Goal: Communication & Community: Answer question/provide support

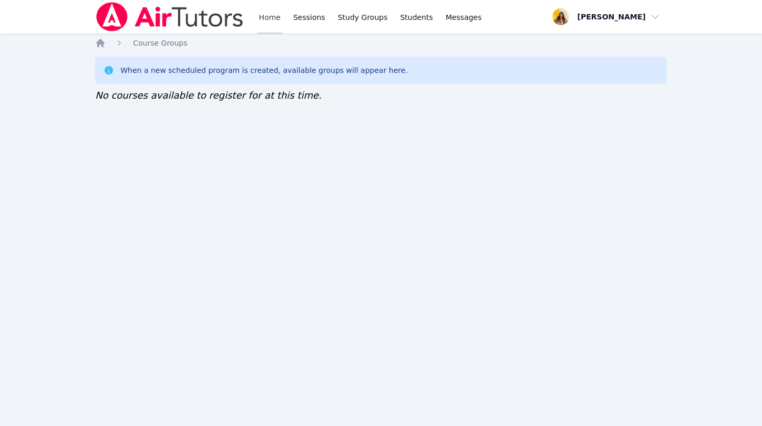
click at [269, 19] on link "Home" at bounding box center [270, 17] width 26 height 34
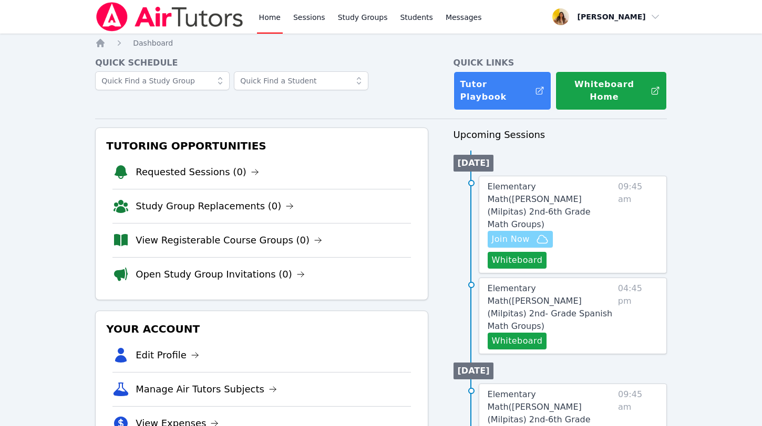
click at [536, 233] on icon "button" at bounding box center [542, 239] width 13 height 13
click at [195, 233] on link "View Registerable Course Groups (0)" at bounding box center [229, 240] width 186 height 15
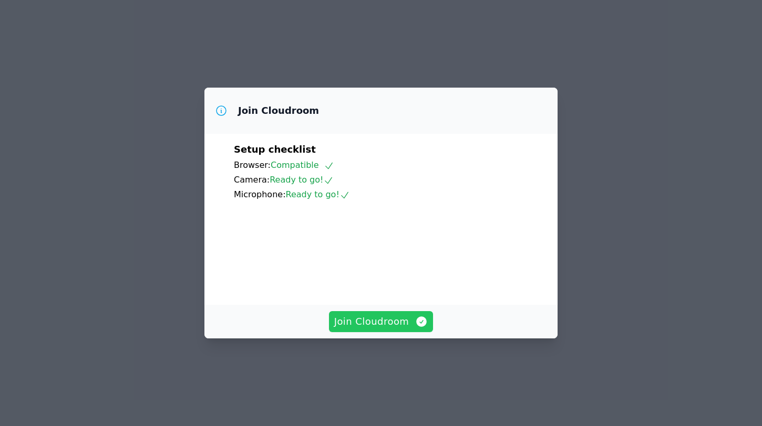
click at [375, 329] on span "Join Cloudroom" at bounding box center [381, 322] width 94 height 15
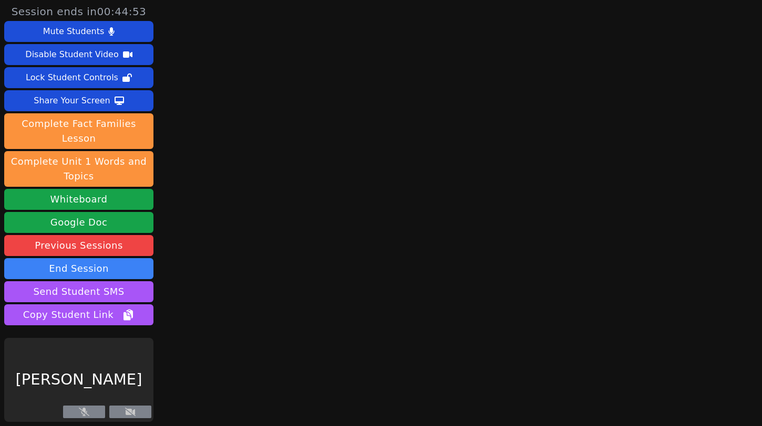
click at [375, 346] on main at bounding box center [459, 213] width 201 height 426
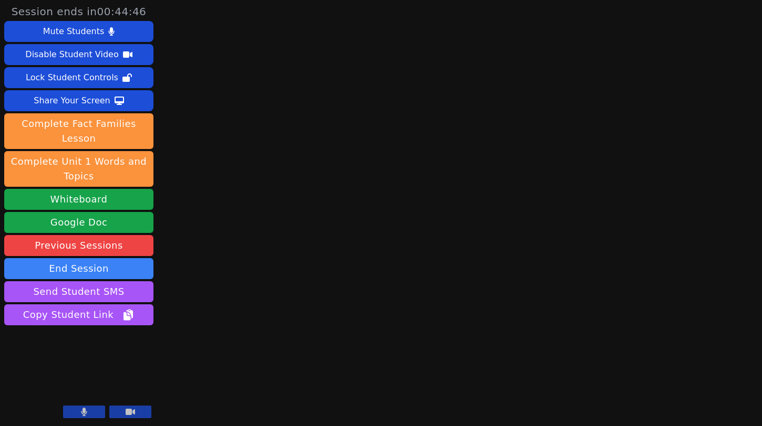
click at [84, 409] on icon at bounding box center [84, 412] width 6 height 8
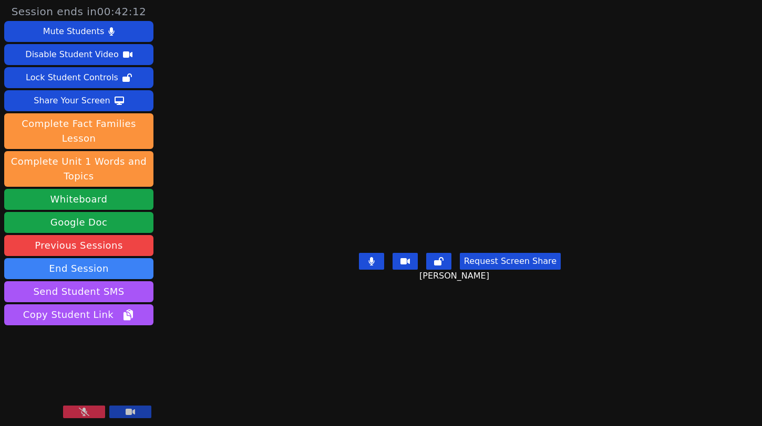
click at [82, 405] on video at bounding box center [78, 380] width 149 height 84
click at [81, 409] on icon at bounding box center [84, 412] width 11 height 8
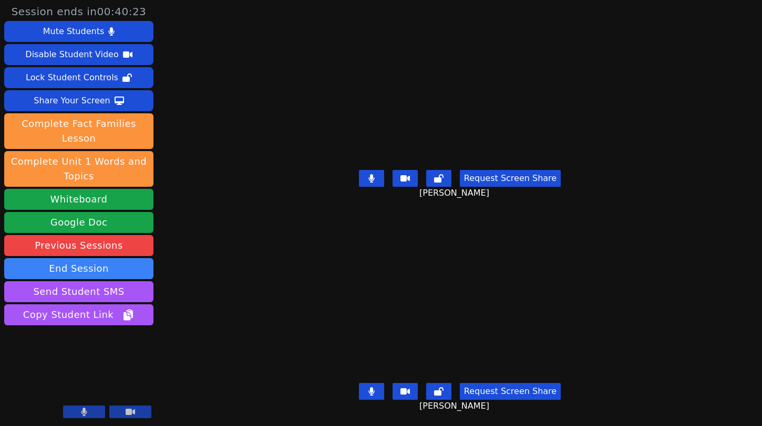
click at [374, 395] on icon at bounding box center [371, 392] width 6 height 8
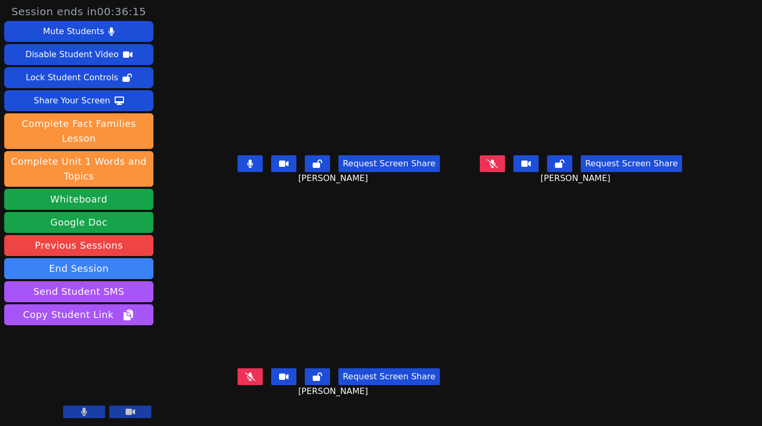
click at [237, 386] on button at bounding box center [249, 377] width 25 height 17
click at [247, 168] on icon at bounding box center [250, 164] width 6 height 8
click at [245, 168] on icon at bounding box center [250, 164] width 11 height 8
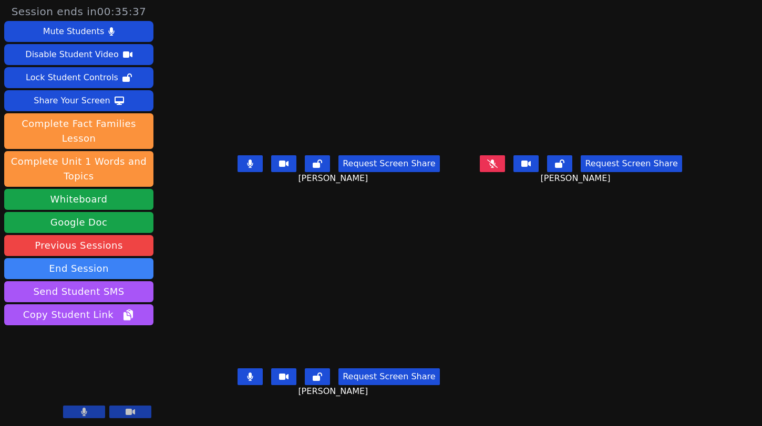
click at [505, 172] on button at bounding box center [492, 163] width 25 height 17
click at [247, 381] on icon at bounding box center [250, 377] width 6 height 8
click at [495, 168] on icon at bounding box center [493, 164] width 6 height 8
click at [247, 168] on icon at bounding box center [250, 164] width 6 height 8
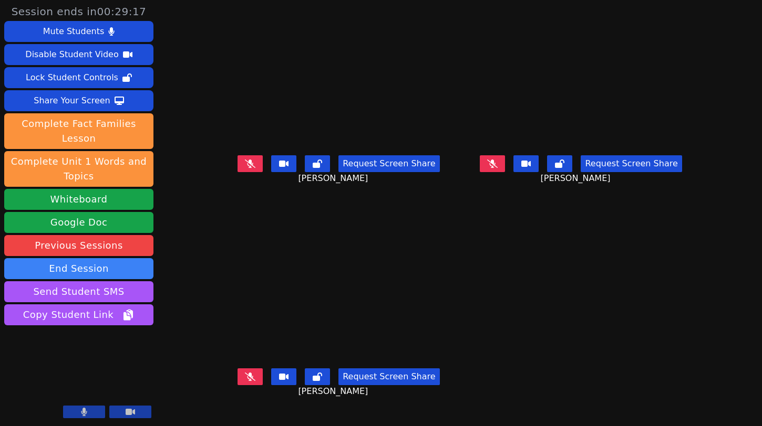
click at [245, 168] on icon at bounding box center [250, 164] width 11 height 8
click at [497, 168] on icon at bounding box center [492, 164] width 11 height 8
click at [237, 386] on button at bounding box center [249, 377] width 25 height 17
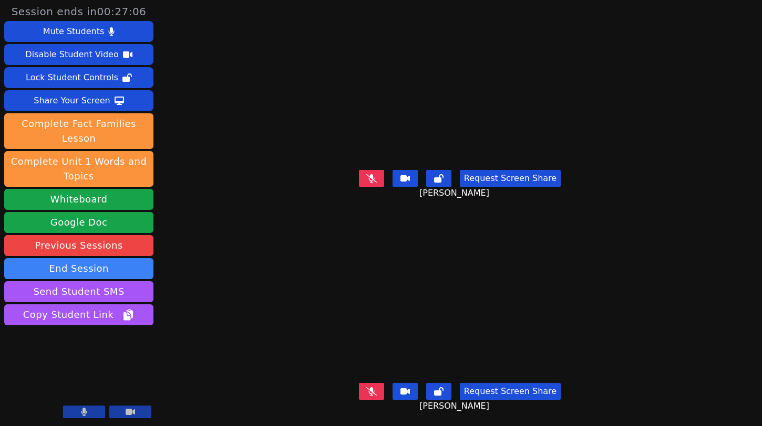
click at [369, 178] on button at bounding box center [371, 178] width 25 height 17
click at [377, 392] on icon at bounding box center [371, 392] width 11 height 8
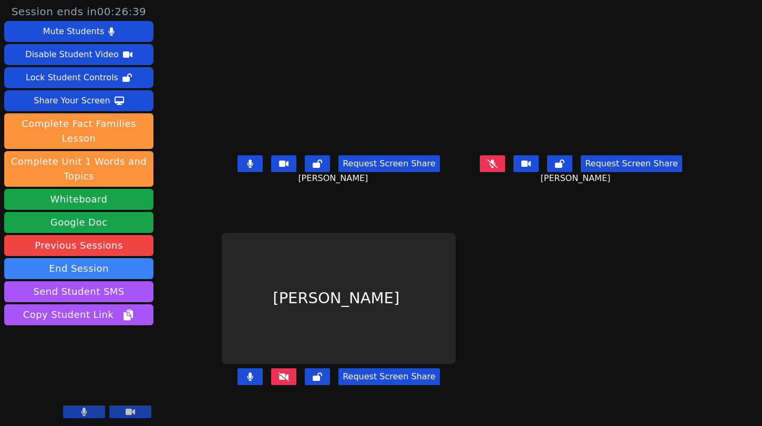
click at [374, 172] on button "Request Screen Share" at bounding box center [388, 163] width 101 height 17
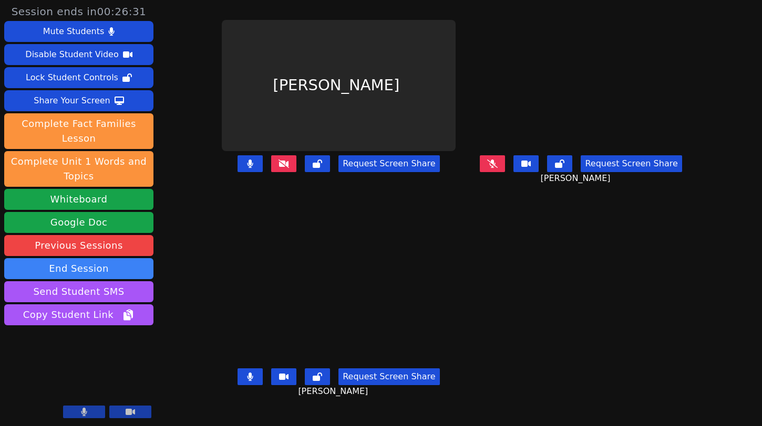
click at [271, 172] on button at bounding box center [283, 163] width 25 height 17
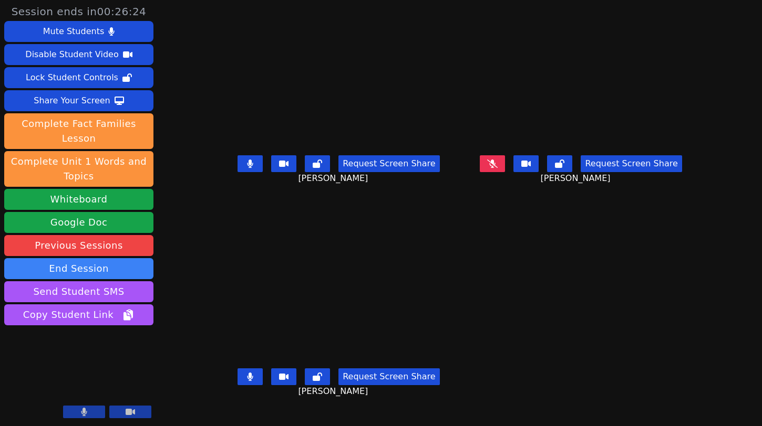
click at [247, 168] on icon at bounding box center [250, 164] width 6 height 8
click at [245, 168] on icon at bounding box center [250, 164] width 11 height 8
click at [505, 172] on button at bounding box center [492, 163] width 25 height 17
click at [245, 168] on icon at bounding box center [250, 164] width 11 height 8
click at [237, 386] on button at bounding box center [249, 377] width 25 height 17
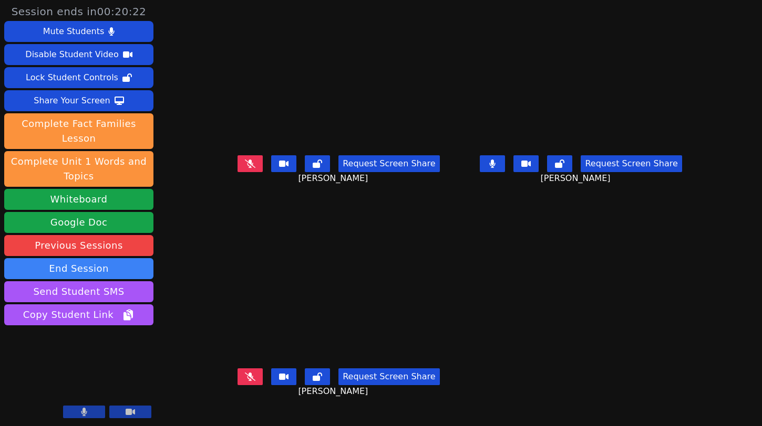
click at [495, 168] on icon at bounding box center [492, 164] width 6 height 8
click at [245, 381] on icon at bounding box center [250, 377] width 11 height 8
click at [247, 381] on icon at bounding box center [250, 377] width 6 height 8
click at [245, 168] on icon at bounding box center [250, 164] width 11 height 8
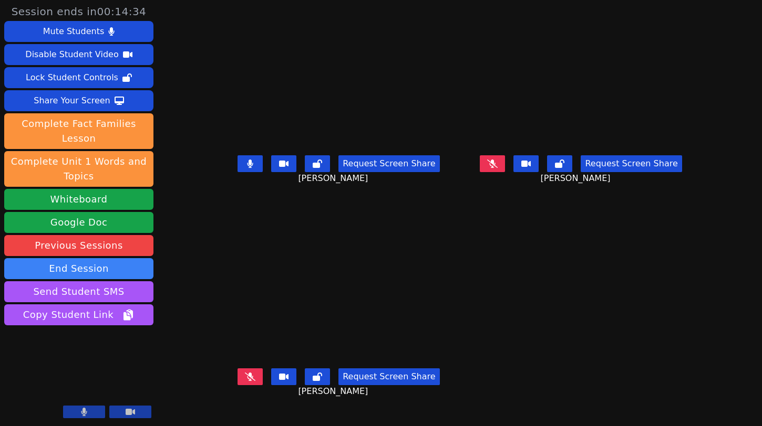
click at [245, 381] on icon at bounding box center [250, 377] width 11 height 8
click at [237, 172] on button at bounding box center [249, 163] width 25 height 17
click at [247, 381] on icon at bounding box center [250, 377] width 6 height 8
click at [505, 172] on button at bounding box center [492, 163] width 25 height 17
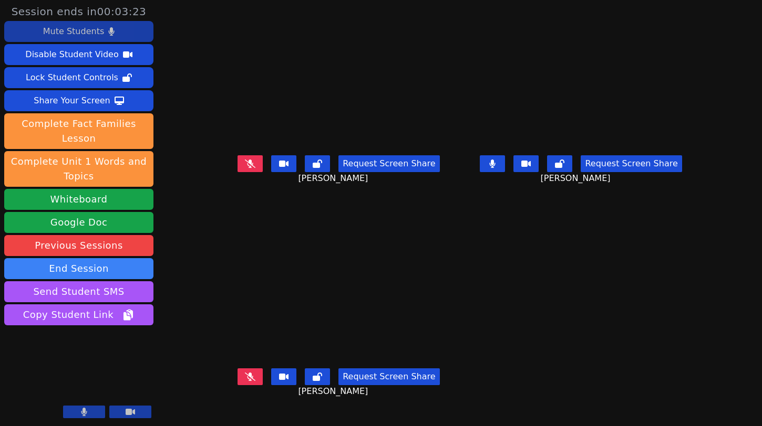
click at [237, 172] on button at bounding box center [249, 163] width 25 height 17
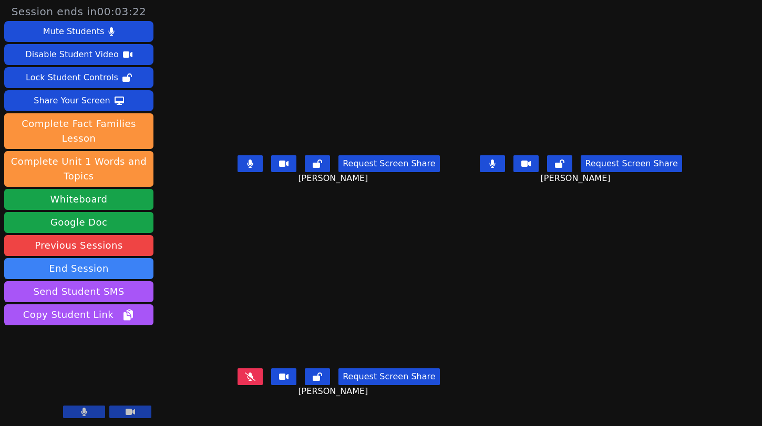
click at [495, 168] on icon at bounding box center [492, 164] width 6 height 8
click at [237, 386] on button at bounding box center [249, 377] width 25 height 17
click at [237, 172] on button at bounding box center [249, 163] width 25 height 17
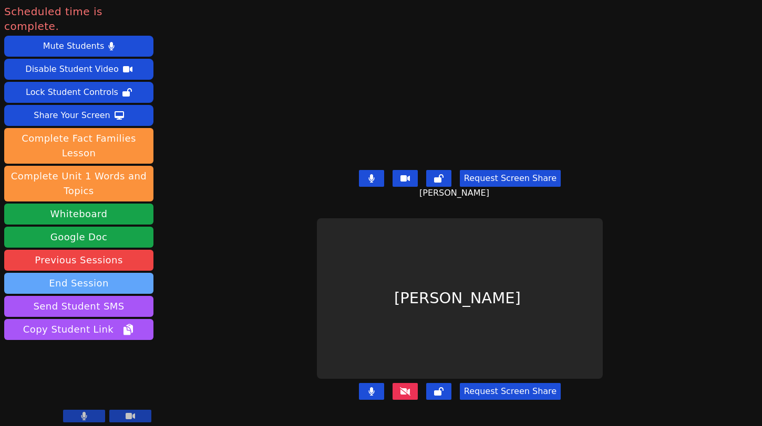
click at [123, 275] on button "End Session" at bounding box center [78, 283] width 149 height 21
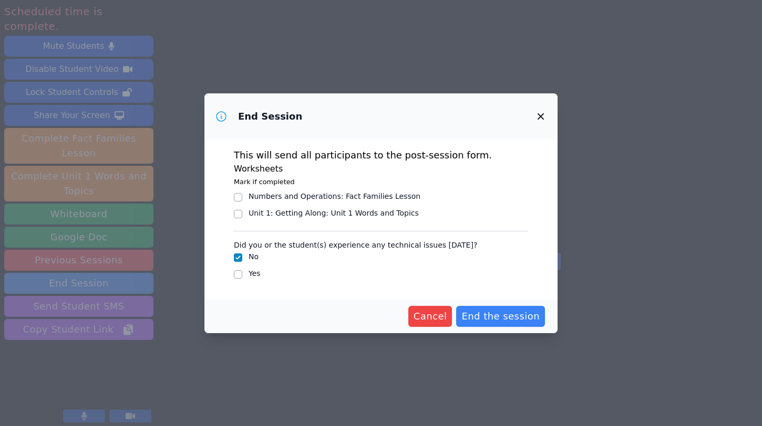
click at [244, 275] on div "Yes" at bounding box center [381, 274] width 294 height 13
click at [236, 275] on input "Yes" at bounding box center [238, 274] width 8 height 8
checkbox input "true"
checkbox input "false"
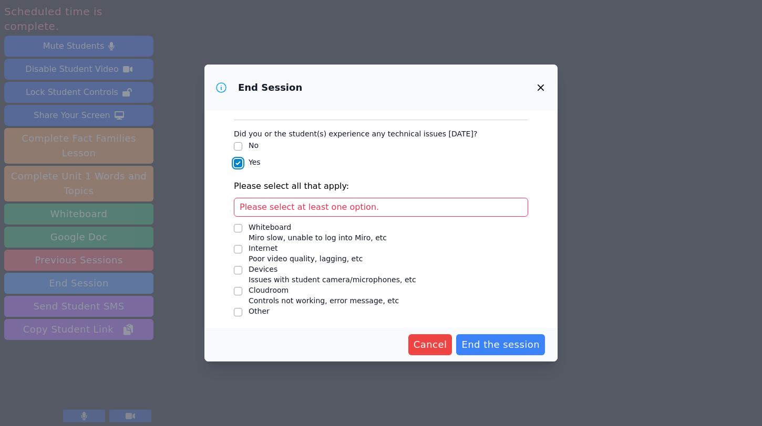
scroll to position [86, 0]
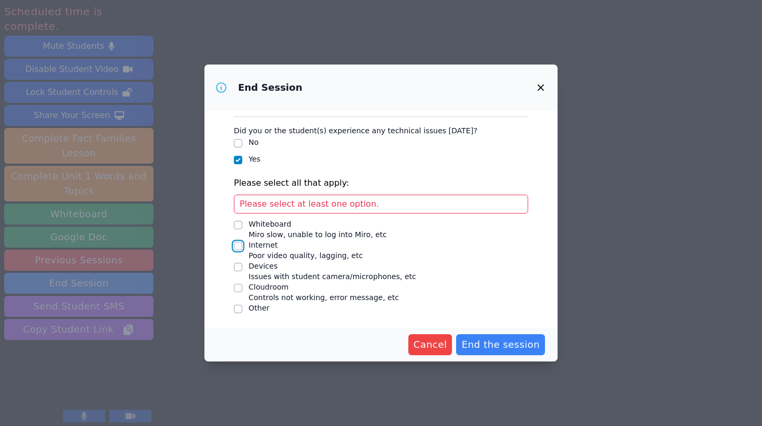
click at [237, 246] on input "Internet Poor video quality, lagging, etc" at bounding box center [238, 246] width 8 height 8
checkbox input "true"
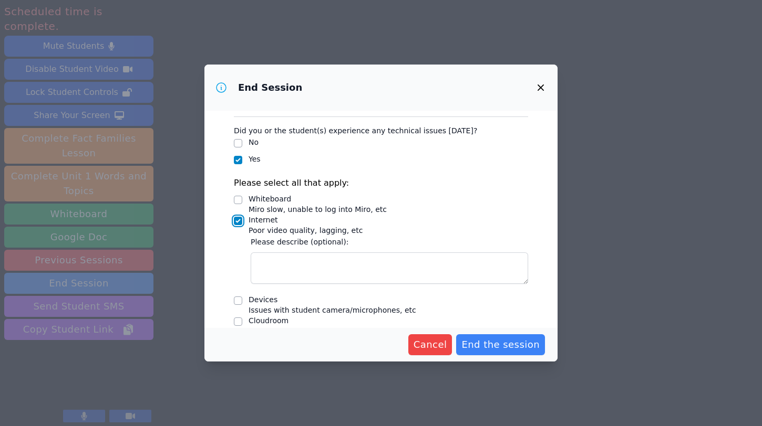
scroll to position [119, 0]
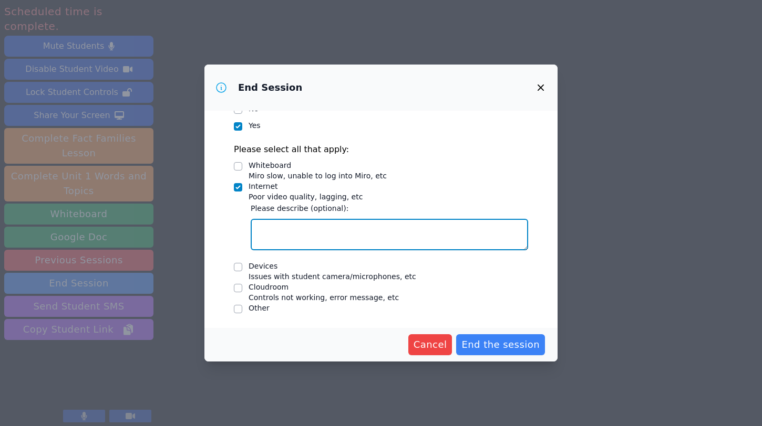
click at [277, 241] on textarea "Internet Poor video quality, lagging, etc" at bounding box center [389, 235] width 277 height 32
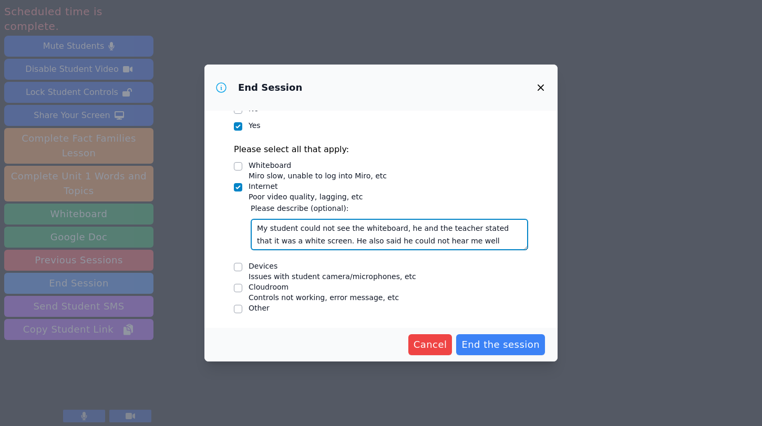
type textarea "My student could not see the whiteboard, he and the teacher stated that it was …"
